Goal: Task Accomplishment & Management: Use online tool/utility

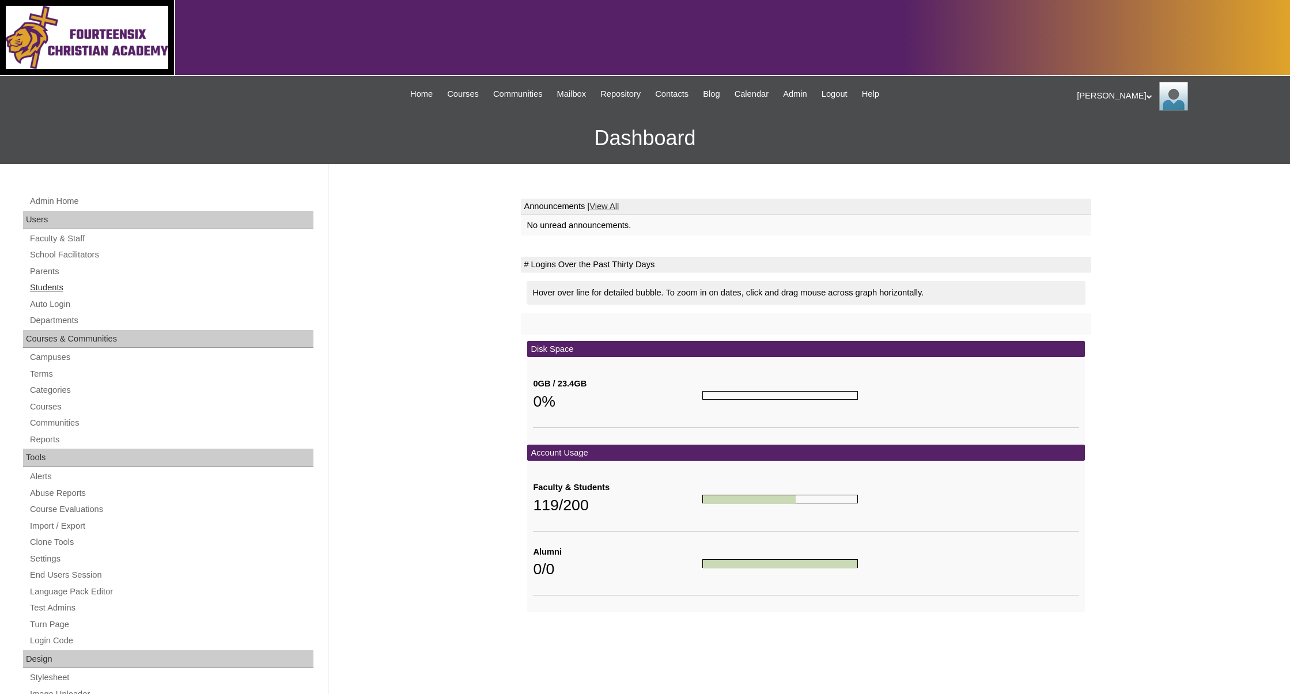
click at [57, 285] on link "Students" at bounding box center [171, 288] width 285 height 14
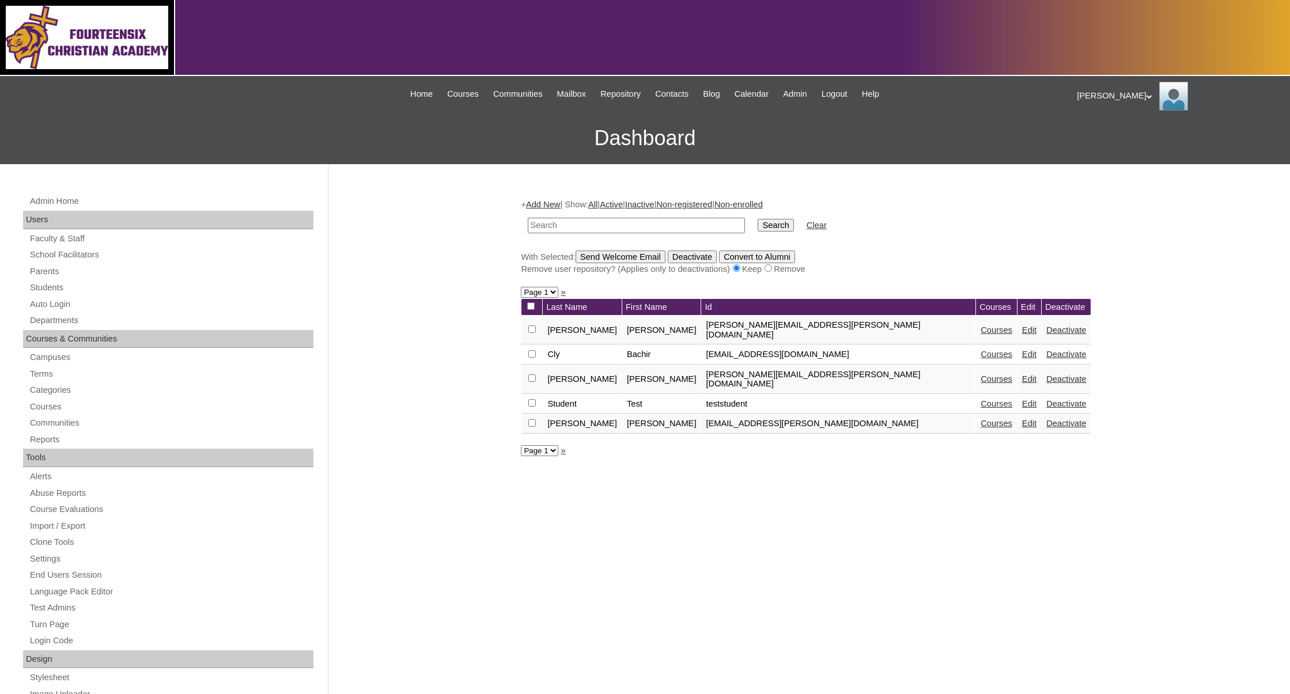
click at [39, 218] on div "Users" at bounding box center [168, 220] width 290 height 18
click at [58, 305] on link "Auto Login" at bounding box center [171, 304] width 285 height 14
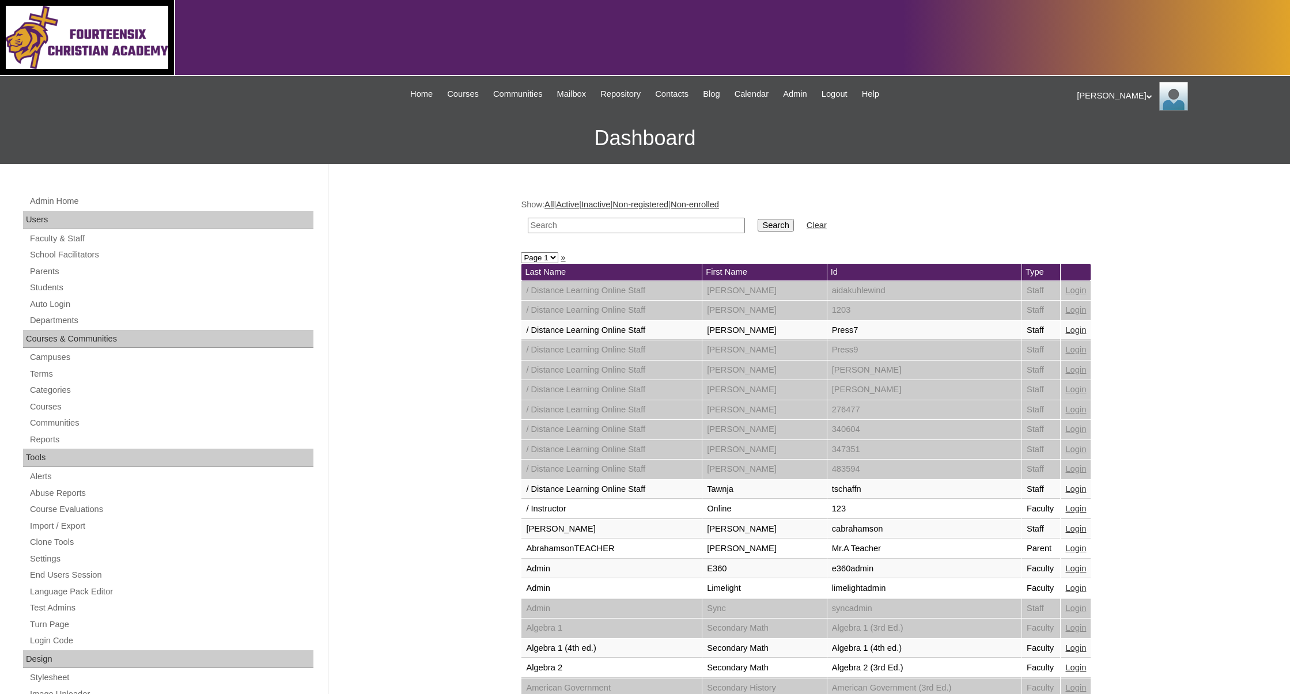
click at [551, 225] on input "text" at bounding box center [636, 226] width 217 height 16
type input "[PERSON_NAME]"
drag, startPoint x: 551, startPoint y: 224, endPoint x: 729, endPoint y: 227, distance: 178.1
click at [758, 227] on input "Search" at bounding box center [776, 225] width 36 height 13
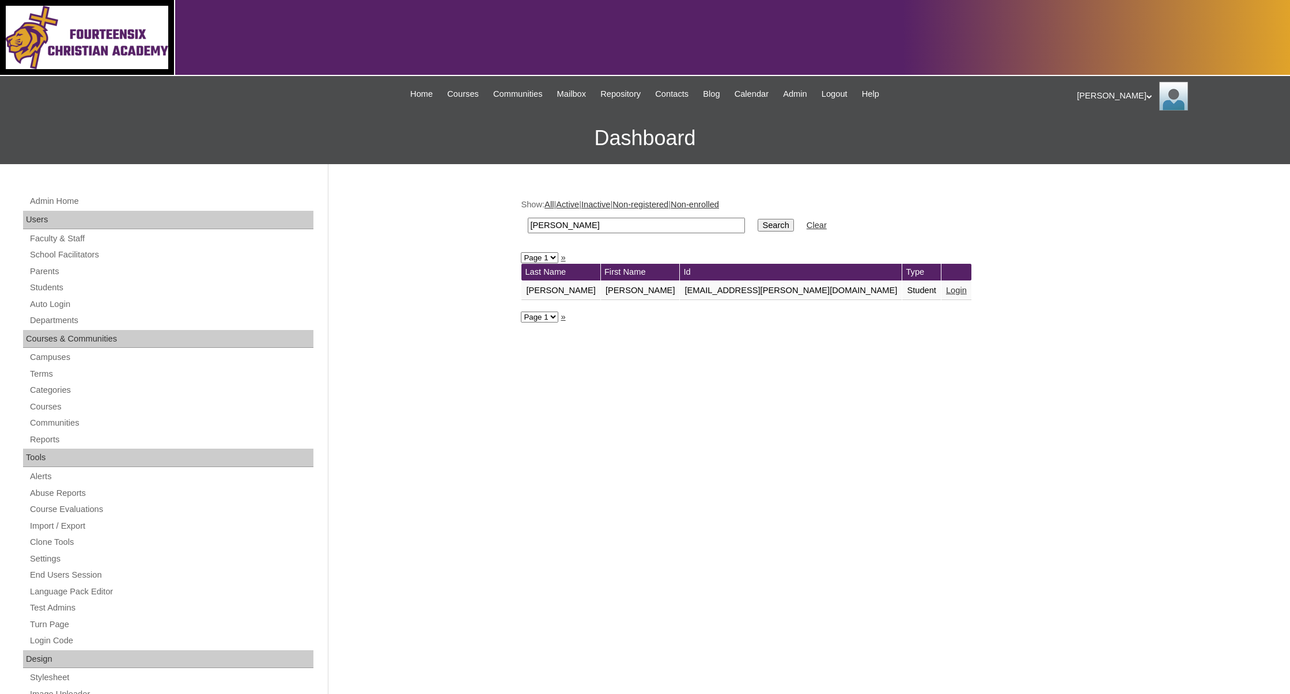
click at [946, 290] on link "Login" at bounding box center [956, 290] width 21 height 9
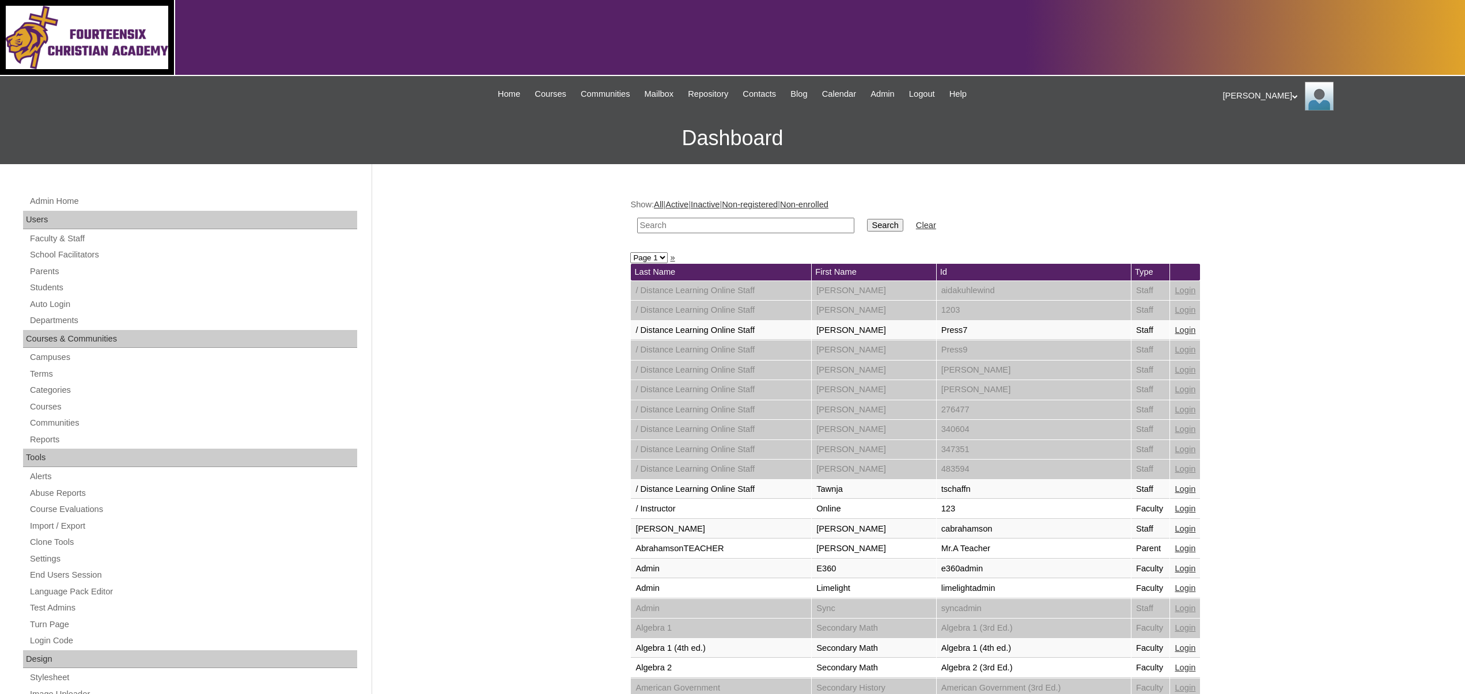
click at [119, 249] on link "School Facilitators" at bounding box center [193, 255] width 328 height 14
